Goal: Download file/media

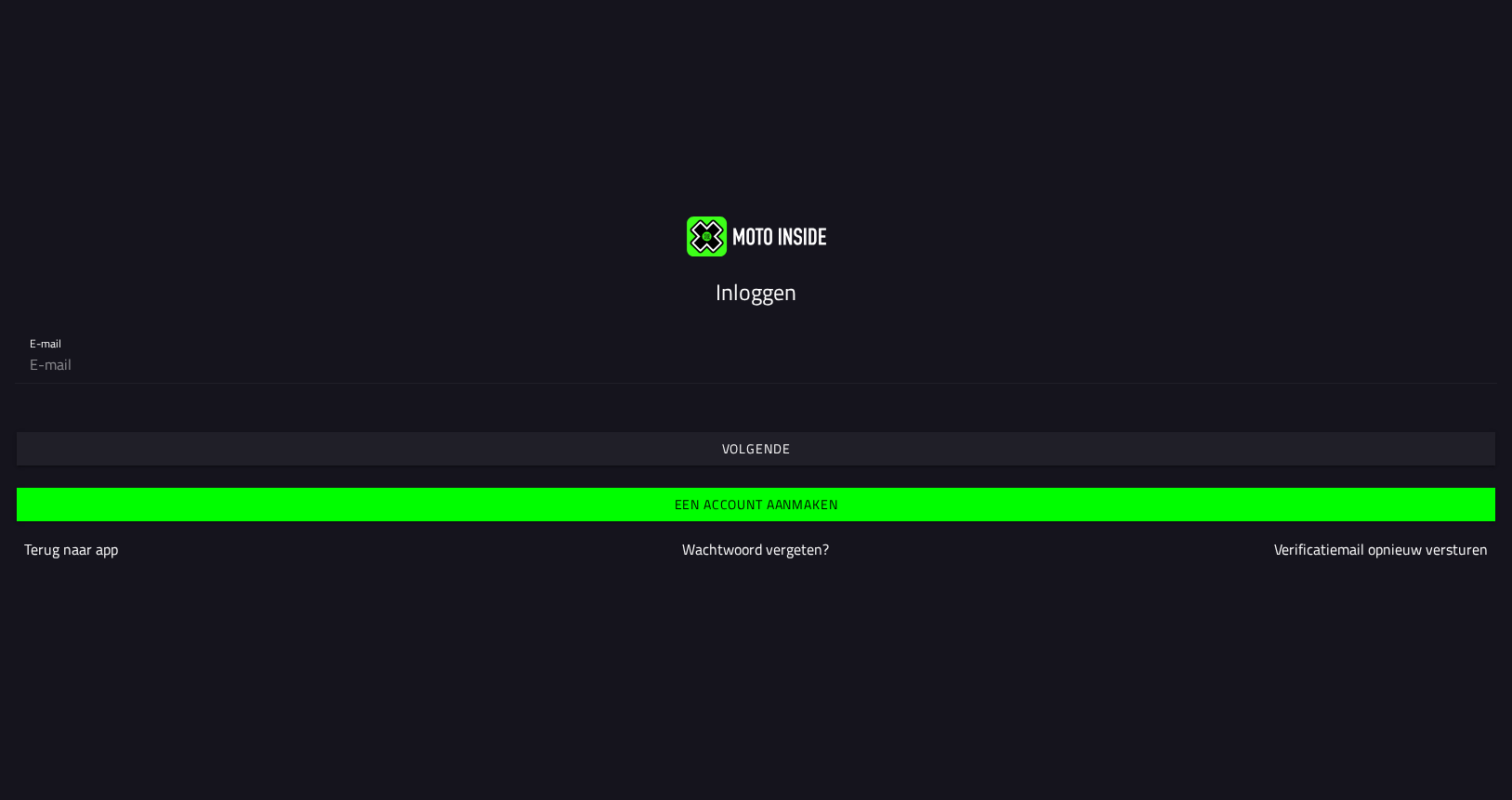
type input "[EMAIL_ADDRESS][DOMAIN_NAME]"
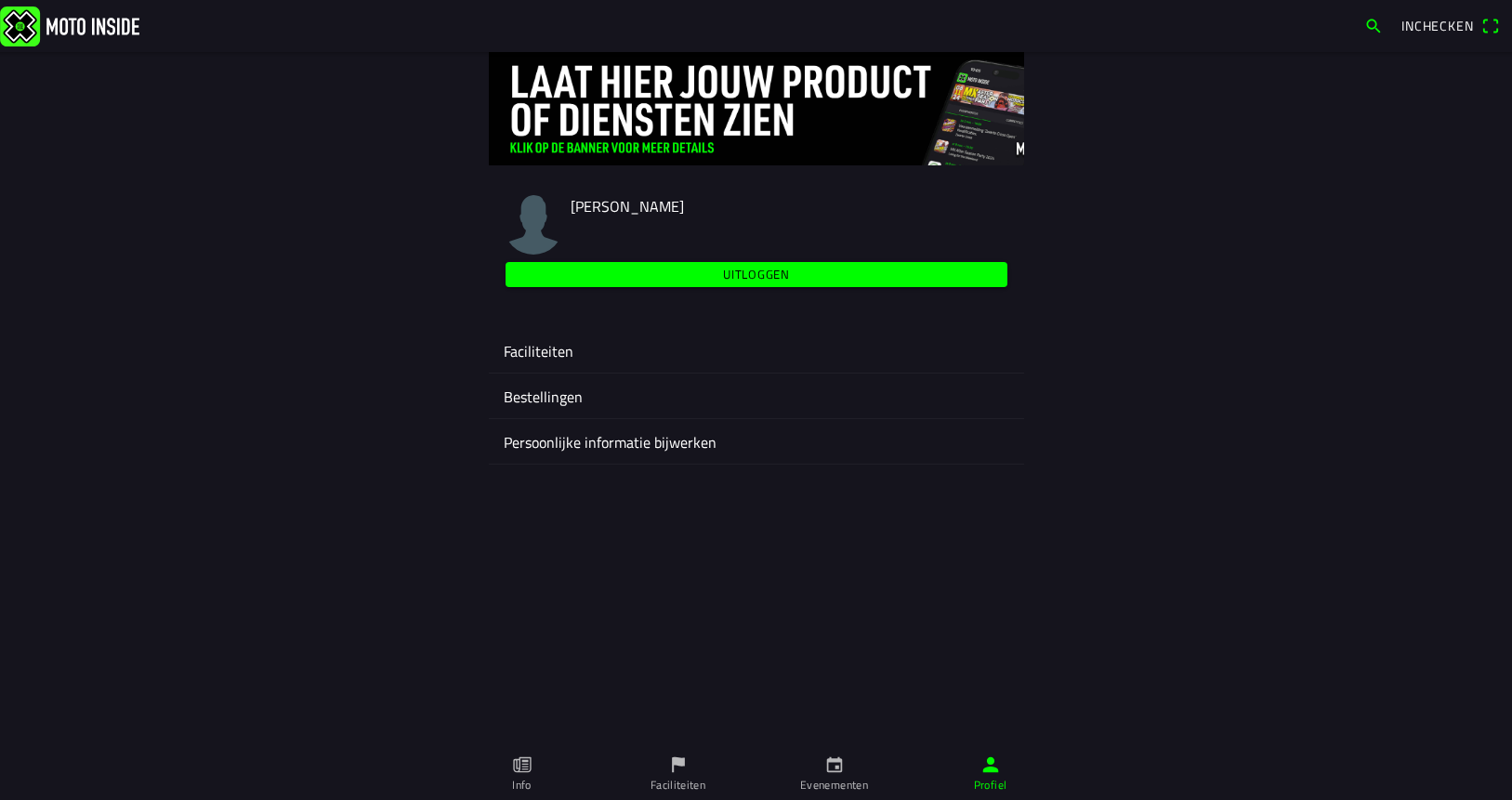
click at [668, 776] on link "Faciliteiten" at bounding box center [678, 774] width 156 height 52
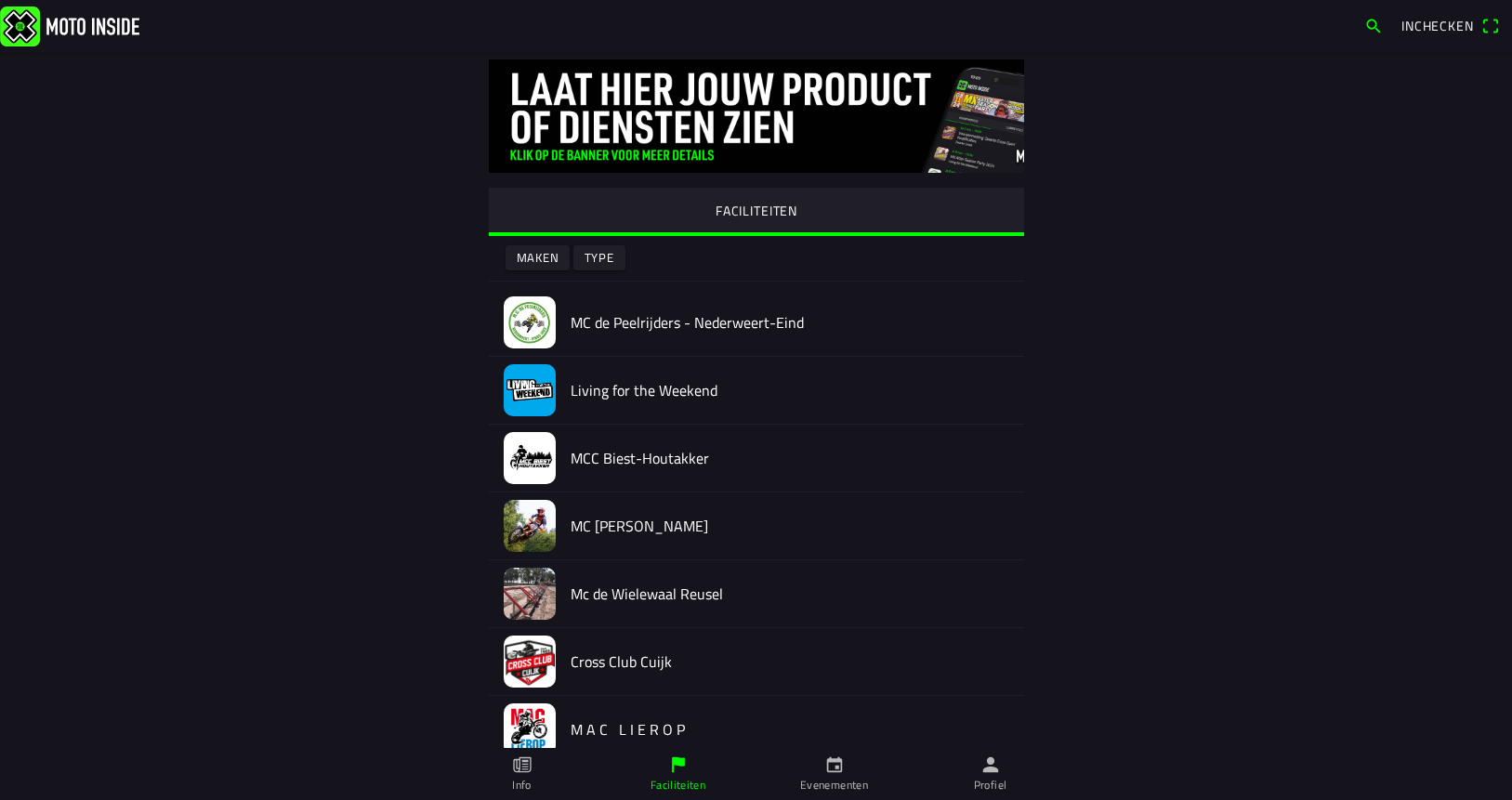
click at [162, 358] on div "FACILITEITEN Maken Type MC de Peelrijders - Nederweert-Eind Living for the Week…" at bounding box center [756, 555] width 1190 height 1008
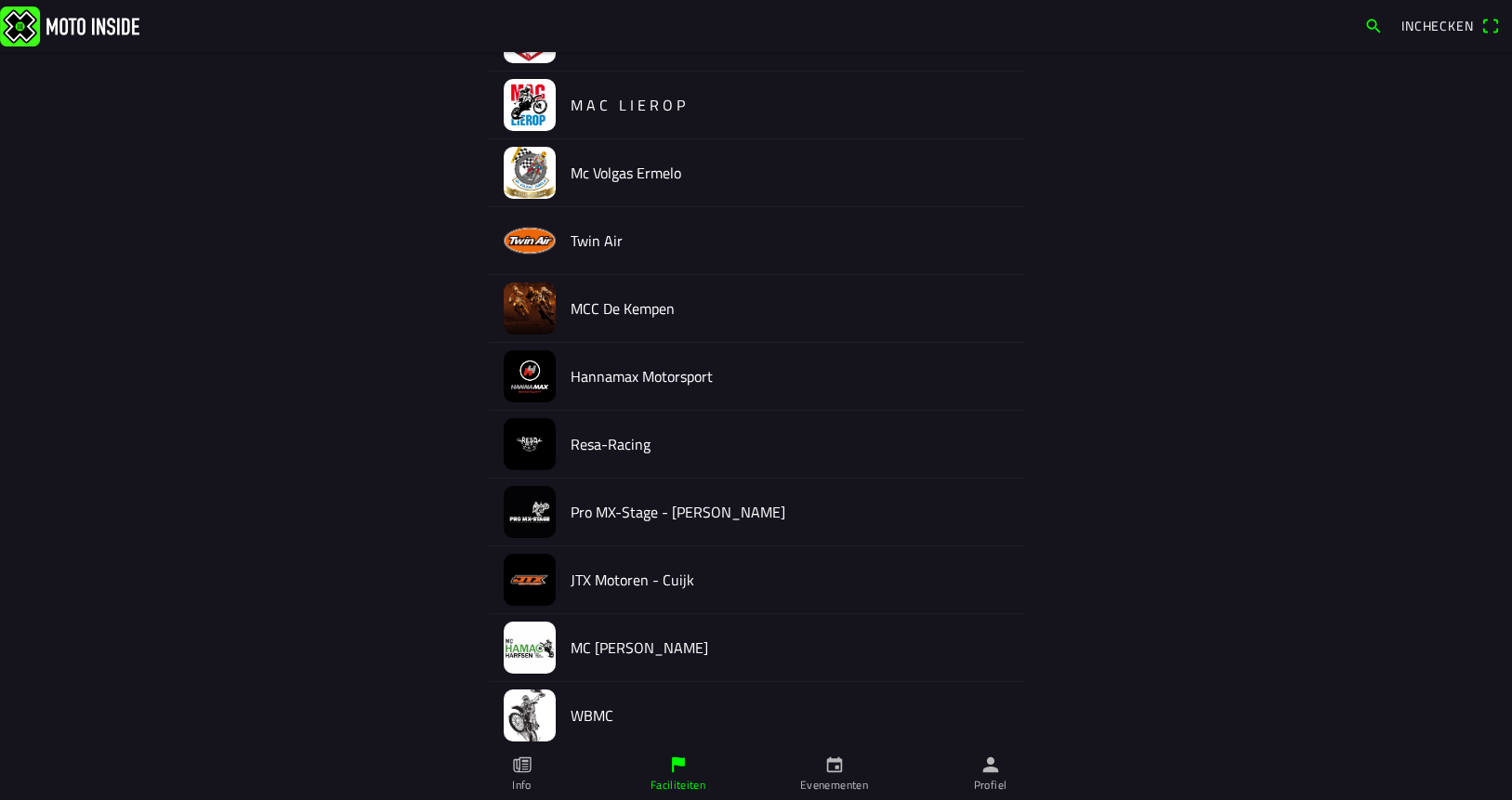
scroll to position [626, 0]
click at [828, 768] on icon "calendar" at bounding box center [833, 765] width 16 height 16
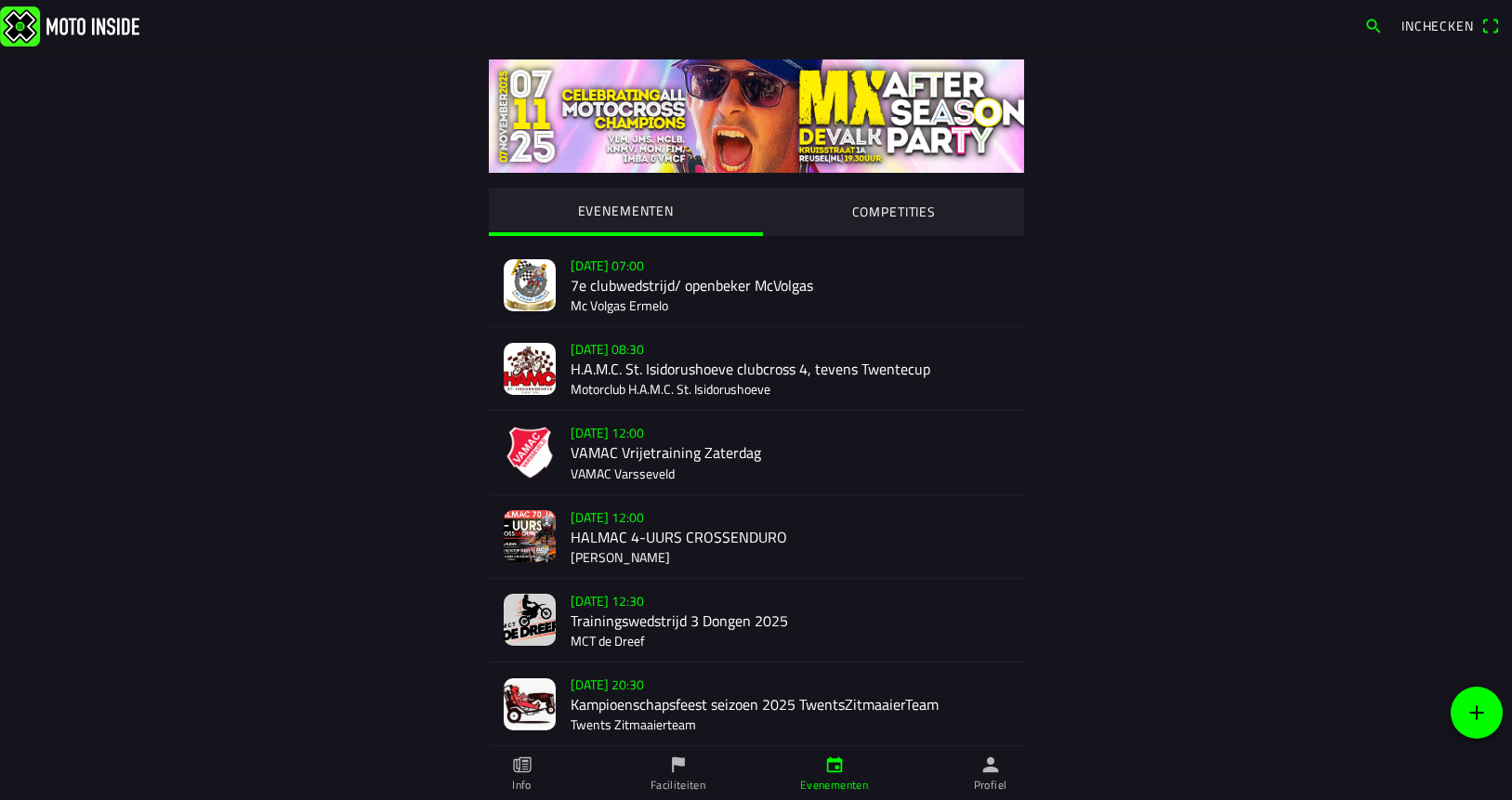
click at [585, 284] on div "[DATE] 07:00 7e clubwedstrijd/ openbeker McVolgas Mc Volgas Ermelo" at bounding box center [789, 285] width 439 height 83
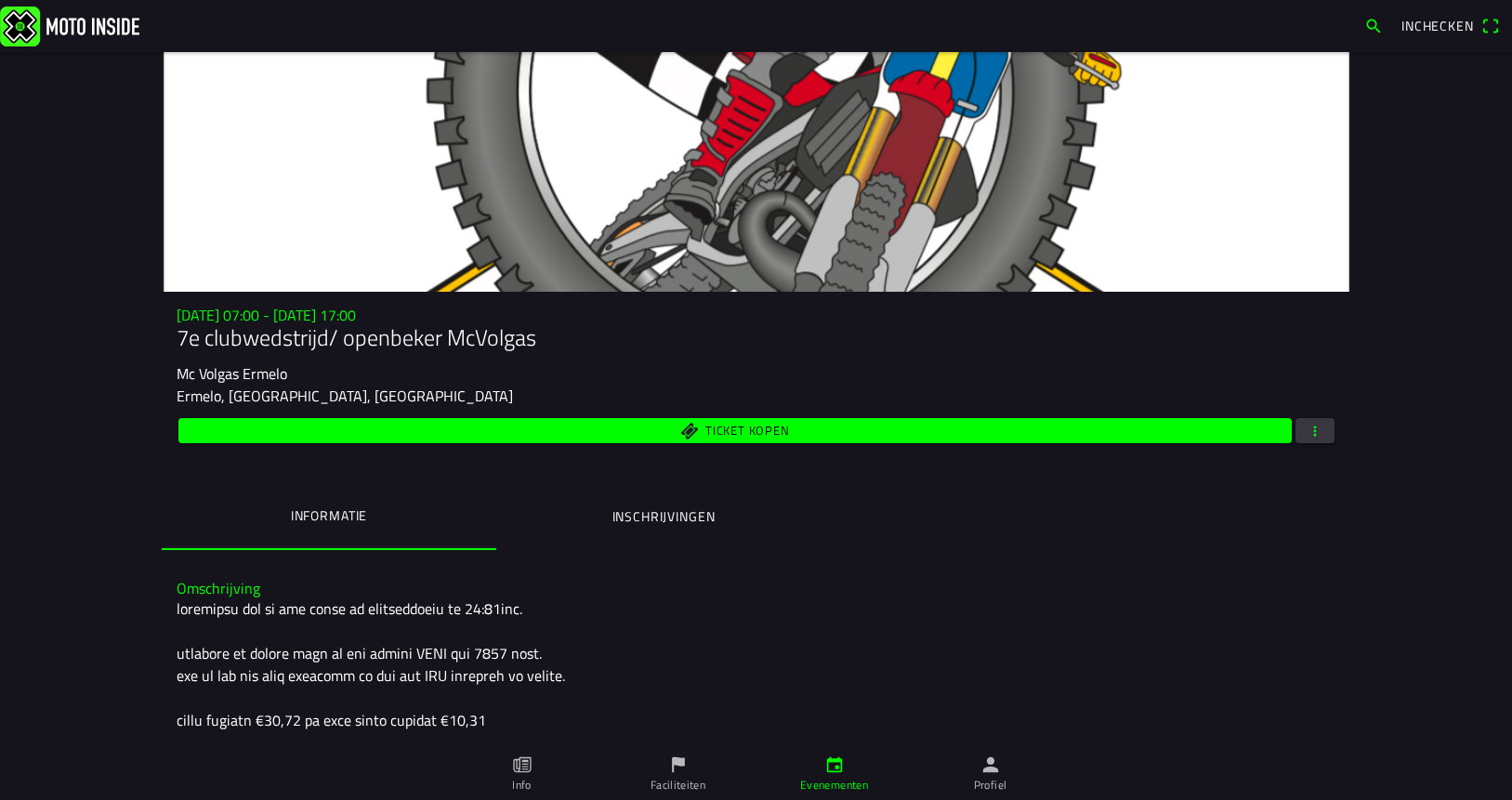
click at [1319, 443] on span "button" at bounding box center [1315, 431] width 17 height 25
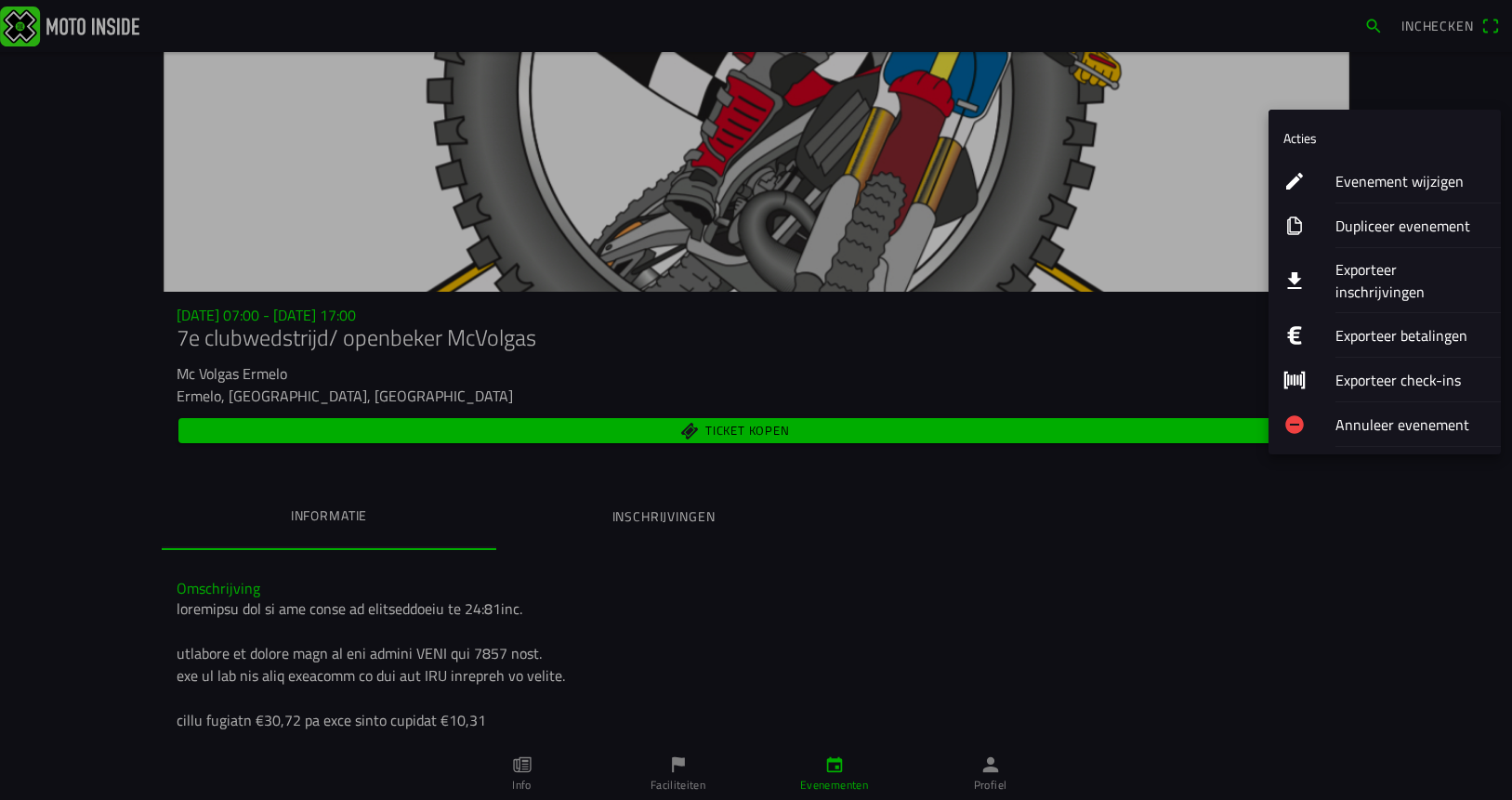
click at [1427, 272] on ion-label "Exporteer inschrijvingen" at bounding box center [1411, 280] width 151 height 45
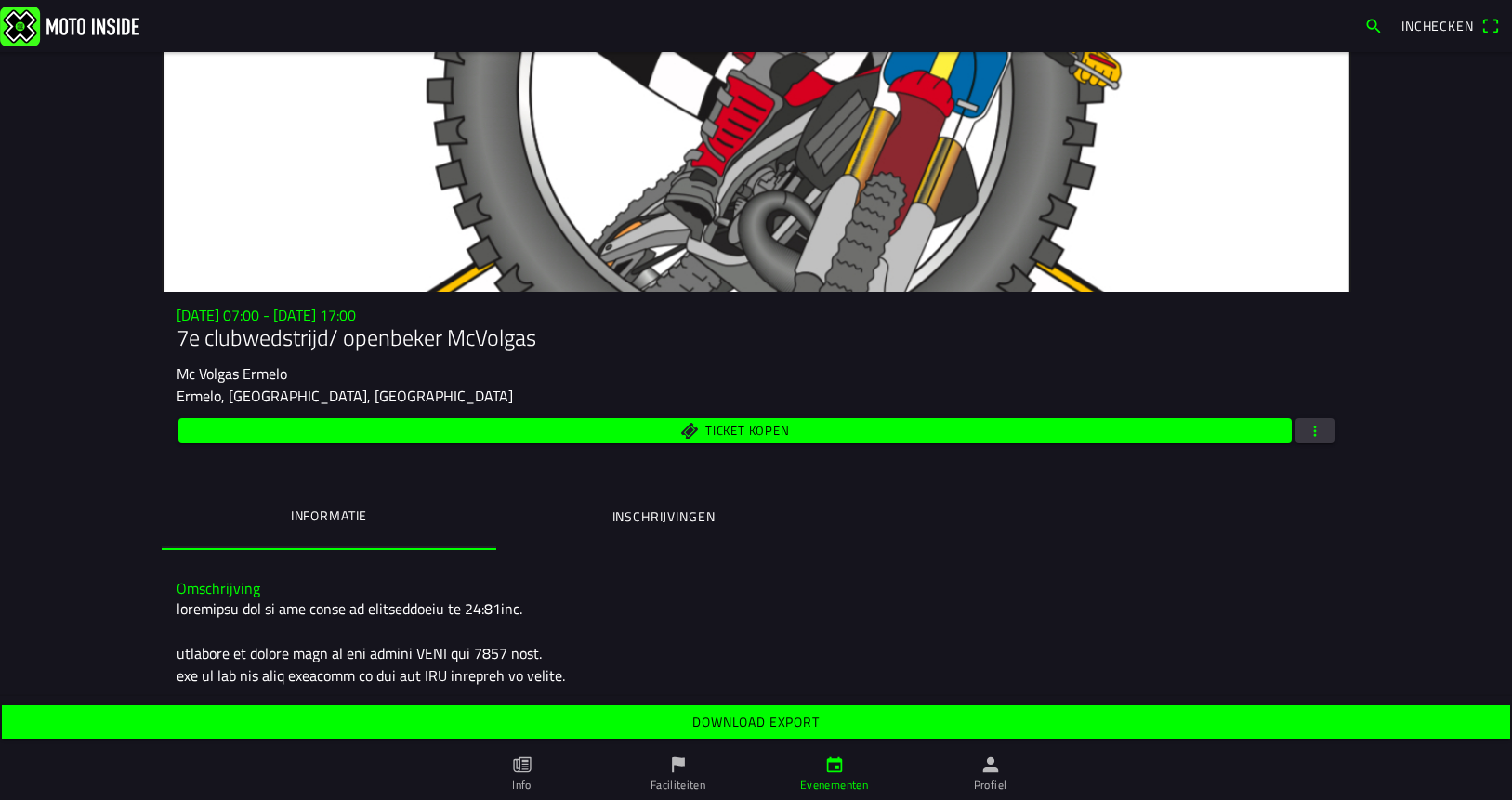
click at [0, 0] on slot "Download export" at bounding box center [0, 0] width 0 height 0
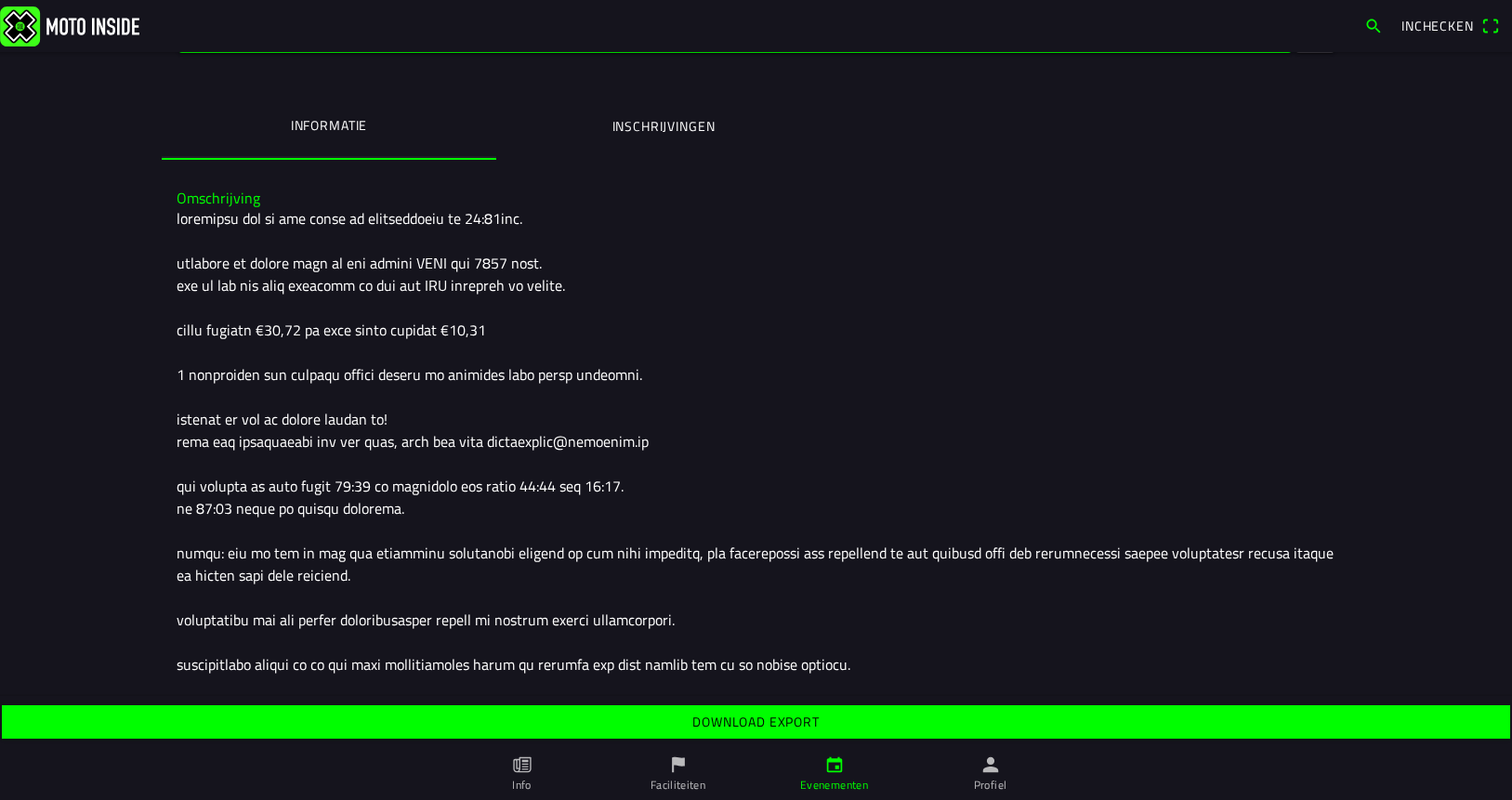
scroll to position [452, 0]
